Goal: Find specific page/section: Find specific page/section

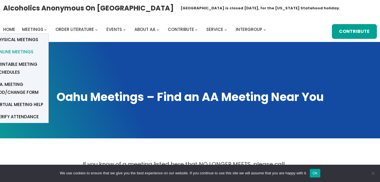
click at [28, 50] on span "Online Meetings" at bounding box center [14, 52] width 37 height 8
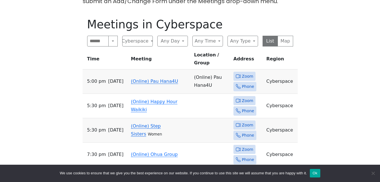
scroll to position [192, 0]
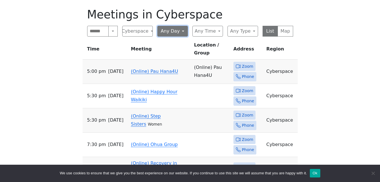
click at [179, 33] on button "Any Day" at bounding box center [172, 31] width 31 height 11
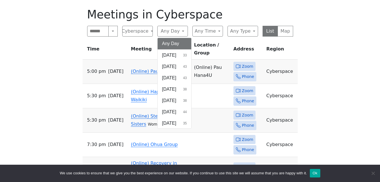
click at [6, 61] on div "Alcoholics Anonymous on Oahu Oahu Central Office is closed Friday, August 15, f…" at bounding box center [190, 141] width 380 height 667
